Goal: Transaction & Acquisition: Purchase product/service

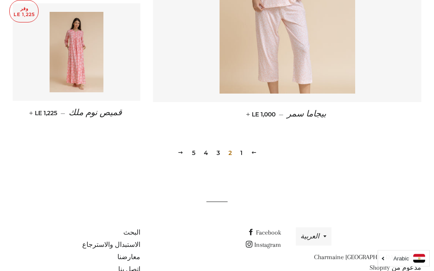
scroll to position [1215, 0]
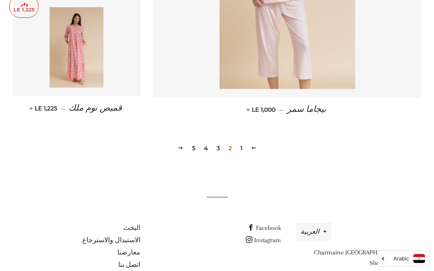
click at [255, 148] on span at bounding box center [254, 148] width 6 height 6
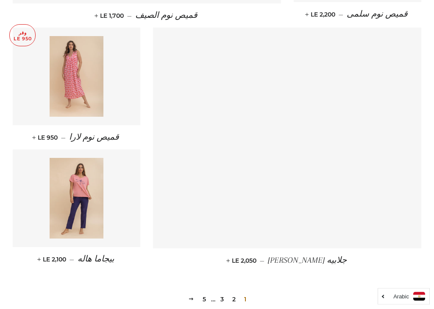
scroll to position [1065, 0]
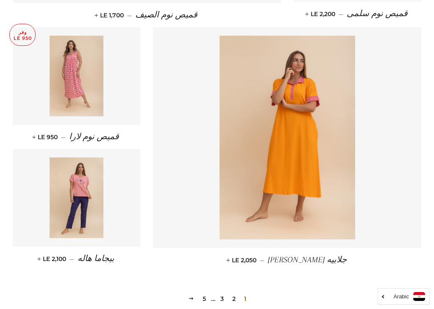
click at [224, 271] on link "3" at bounding box center [222, 298] width 10 height 13
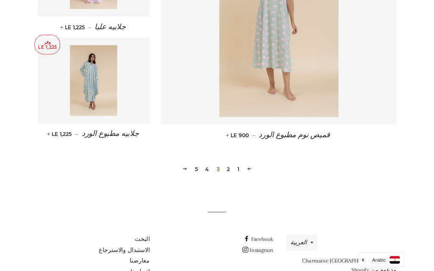
scroll to position [1233, 0]
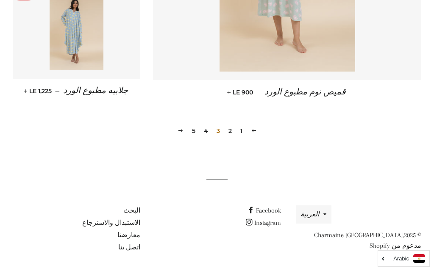
click at [257, 129] on link "السابقه" at bounding box center [254, 130] width 13 height 13
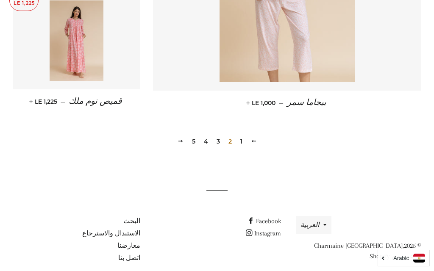
scroll to position [1233, 0]
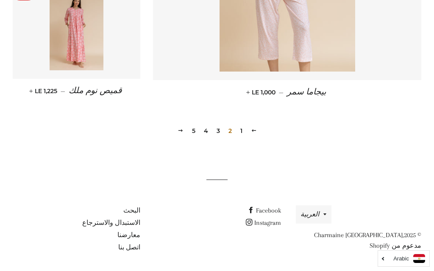
click at [255, 128] on span at bounding box center [254, 131] width 6 height 6
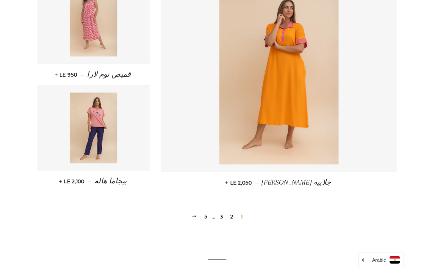
scroll to position [1118, 0]
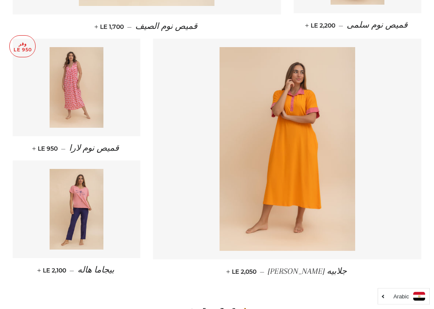
scroll to position [1054, 0]
click at [304, 178] on img at bounding box center [288, 149] width 136 height 204
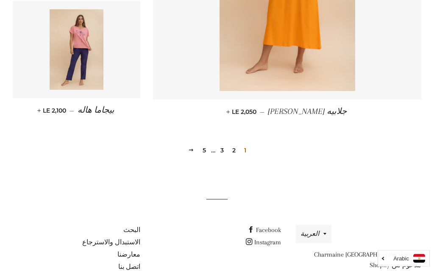
scroll to position [1221, 0]
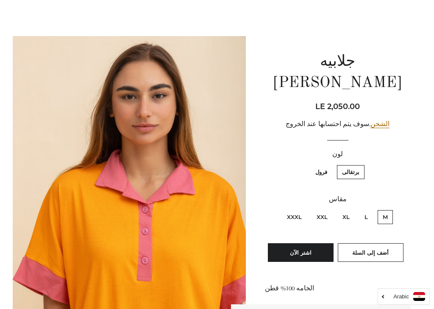
scroll to position [90, 0]
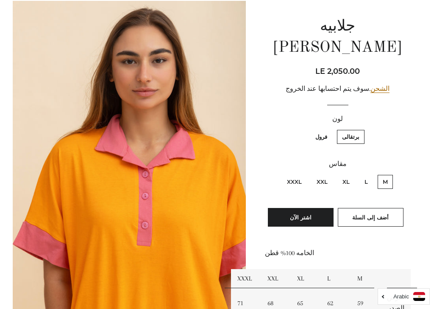
click at [348, 175] on label "XL" at bounding box center [346, 182] width 17 height 14
click at [352, 174] on input "XL" at bounding box center [352, 174] width 0 height 0
radio input "true"
click at [325, 130] on label "فرول" at bounding box center [322, 137] width 22 height 14
click at [330, 129] on input "فرول" at bounding box center [330, 129] width 0 height 0
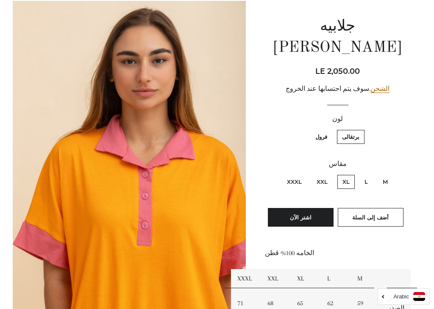
radio input "true"
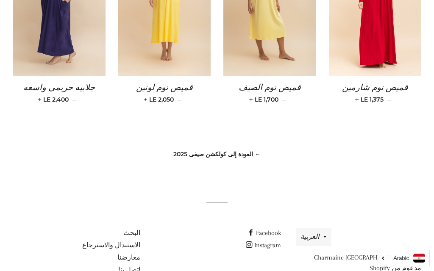
scroll to position [692, 0]
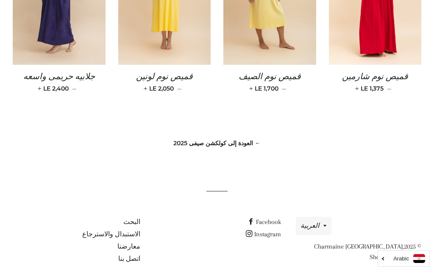
click at [260, 144] on link "← العودة إلى كولكشن صيفى 2025" at bounding box center [217, 144] width 87 height 8
